Goal: Information Seeking & Learning: Learn about a topic

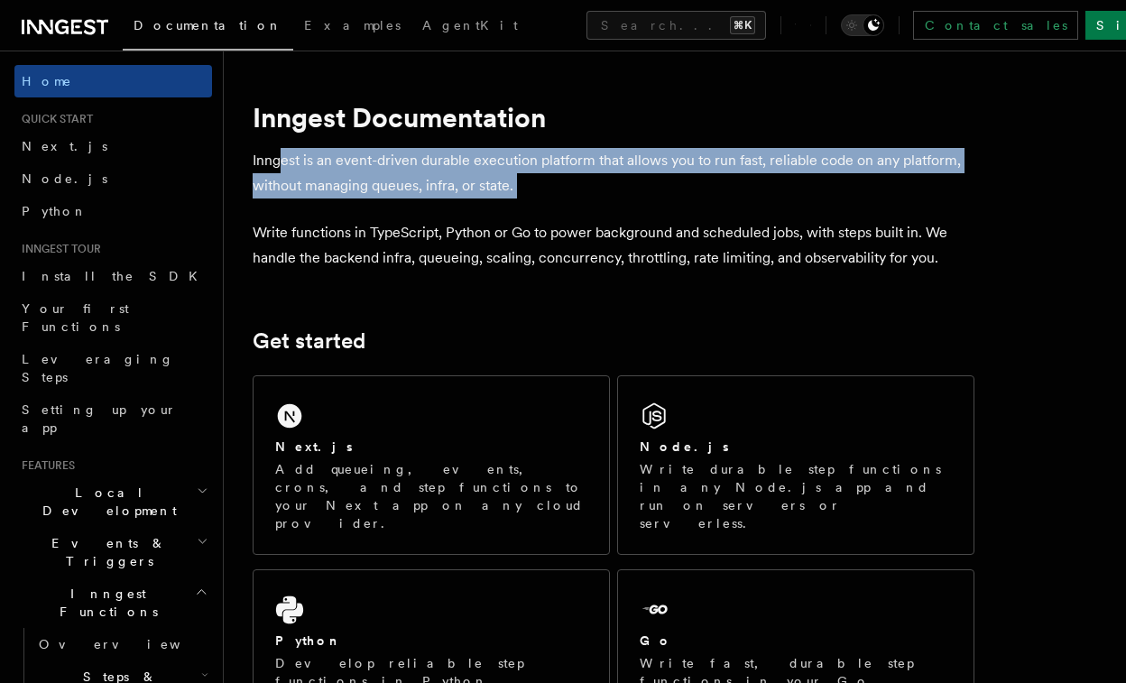
drag, startPoint x: 281, startPoint y: 162, endPoint x: 513, endPoint y: 208, distance: 236.3
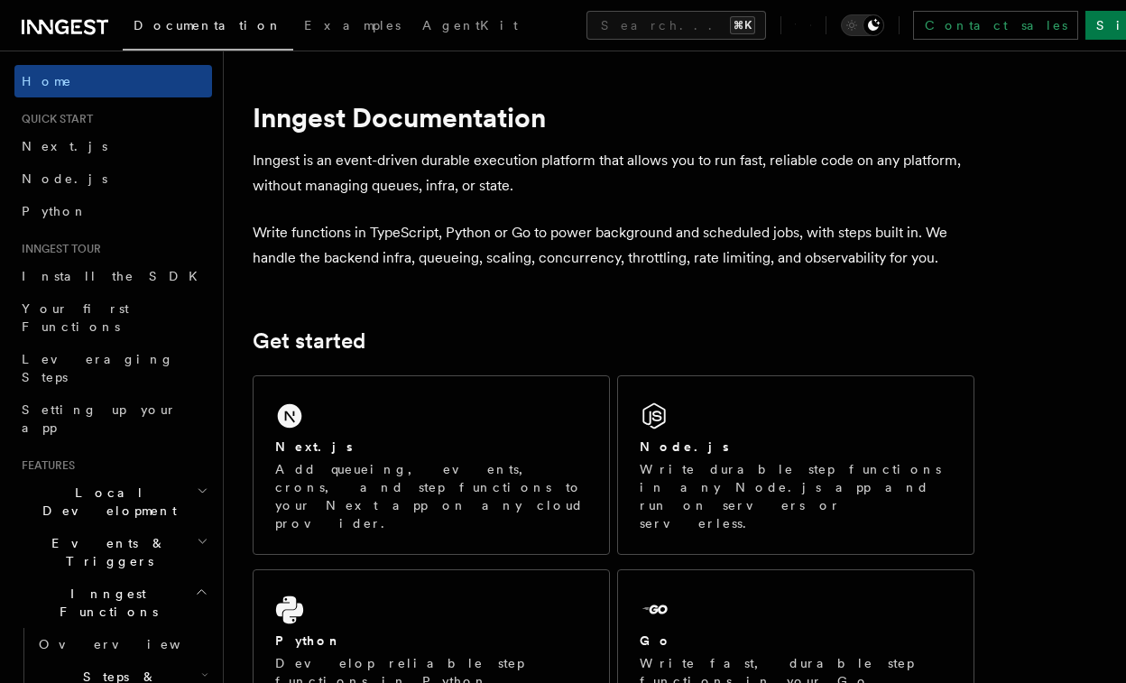
click at [60, 22] on icon at bounding box center [62, 27] width 14 height 14
